Goal: Obtain resource: Obtain resource

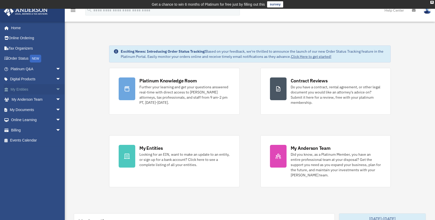
click at [27, 92] on link "My Entities arrow_drop_down" at bounding box center [36, 89] width 65 height 10
click at [56, 109] on span "arrow_drop_down" at bounding box center [61, 110] width 10 height 11
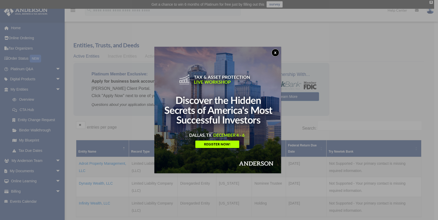
click at [276, 51] on button "x" at bounding box center [276, 53] width 8 height 8
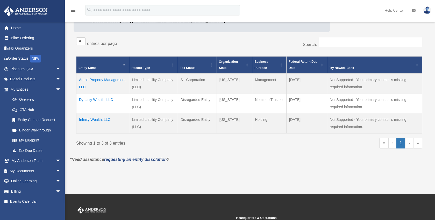
scroll to position [155, 0]
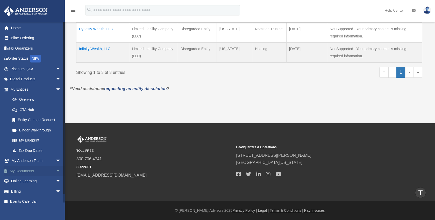
click at [36, 171] on link "My Documents arrow_drop_down" at bounding box center [36, 171] width 65 height 10
click at [56, 170] on span "arrow_drop_down" at bounding box center [61, 171] width 10 height 11
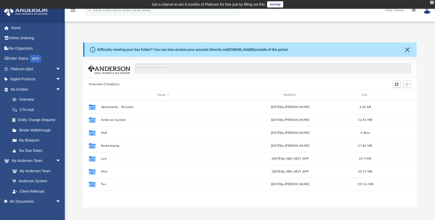
scroll to position [114, 329]
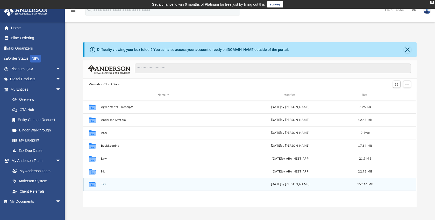
click at [103, 185] on button "Tax" at bounding box center [163, 184] width 124 height 3
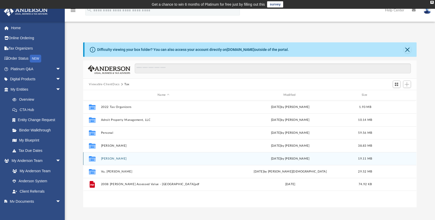
click at [108, 158] on button "Vu, David" at bounding box center [163, 158] width 124 height 3
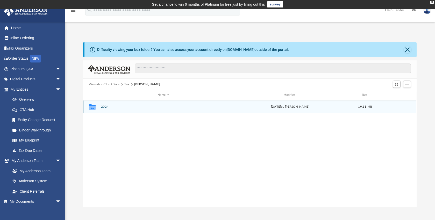
click at [105, 107] on button "2024" at bounding box center [163, 106] width 124 height 3
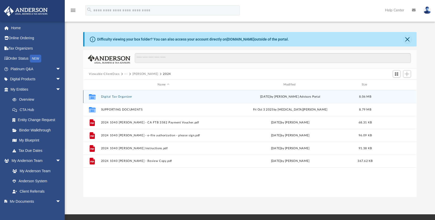
scroll to position [11, 0]
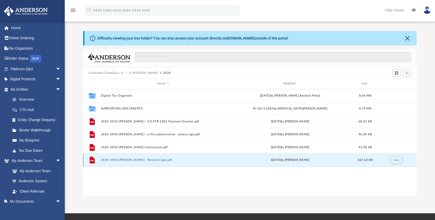
click at [134, 160] on button "2024 1040 Vu, David - Review Copy.pdf" at bounding box center [163, 160] width 124 height 3
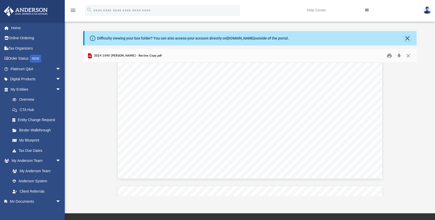
scroll to position [579, 0]
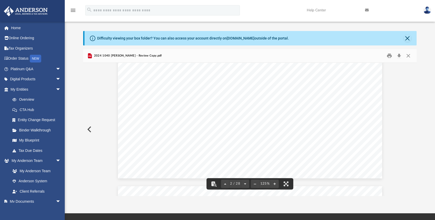
click at [75, 166] on div "Difficulty viewing your box folder? You can also access your account directly o…" at bounding box center [250, 113] width 370 height 165
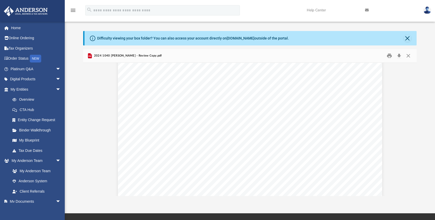
scroll to position [806, 0]
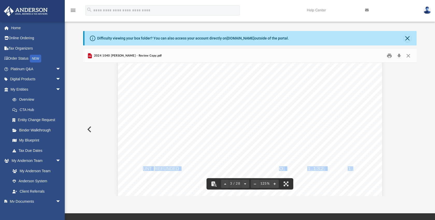
drag, startPoint x: 140, startPoint y: 168, endPoint x: 351, endPoint y: 169, distance: 210.9
click at [351, 169] on div "426301 04-01-24 Tax Year Tax Year 2024 Increase (Decrease) Description 2023 Nam…" at bounding box center [250, 130] width 264 height 342
click at [305, 181] on div "426301 04-01-24 Tax Year Tax Year 2024 Increase (Decrease) Description 2023 Nam…" at bounding box center [250, 130] width 264 height 342
click at [308, 176] on div "426301 04-01-24 Tax Year Tax Year 2024 Increase (Decrease) Description 2023 Nam…" at bounding box center [250, 130] width 264 height 342
click at [270, 165] on div "426301 04-01-24 Tax Year Tax Year 2024 Increase (Decrease) Description 2023 Nam…" at bounding box center [250, 130] width 264 height 342
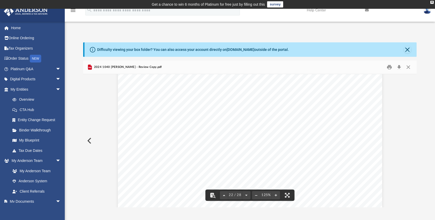
scroll to position [7290, 0]
click at [427, 10] on img at bounding box center [427, 10] width 8 height 8
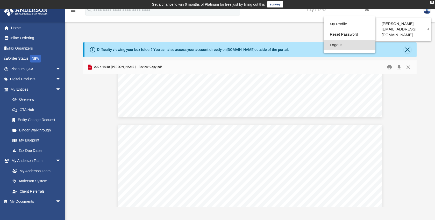
click at [336, 45] on link "Logout" at bounding box center [349, 45] width 52 height 11
